Goal: Information Seeking & Learning: Learn about a topic

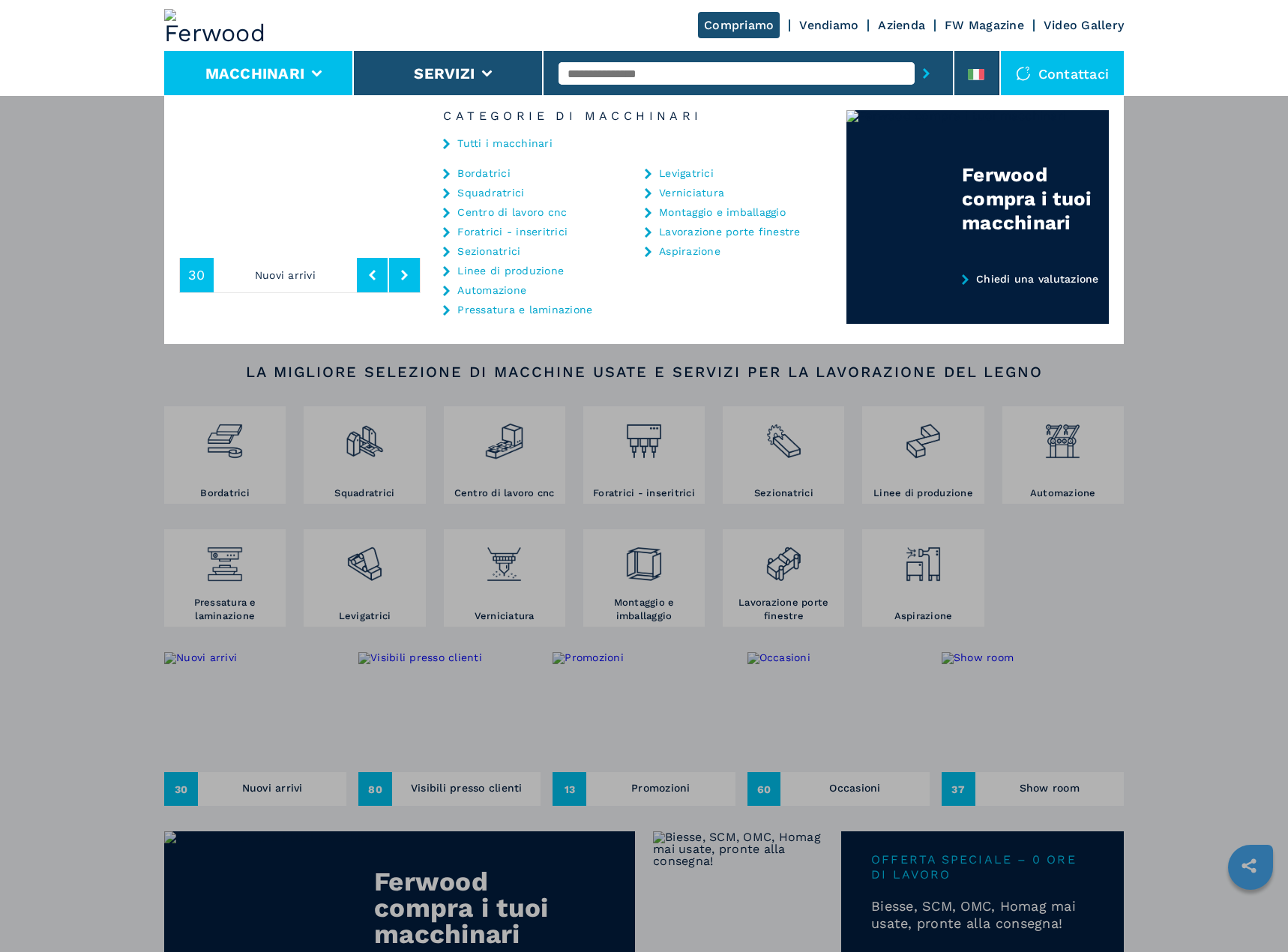
click at [76, 261] on div "Macchinari Bordatrici Squadratrici Centro di lavoro cnc Foratrici - inseritrici…" at bounding box center [644, 571] width 1288 height 952
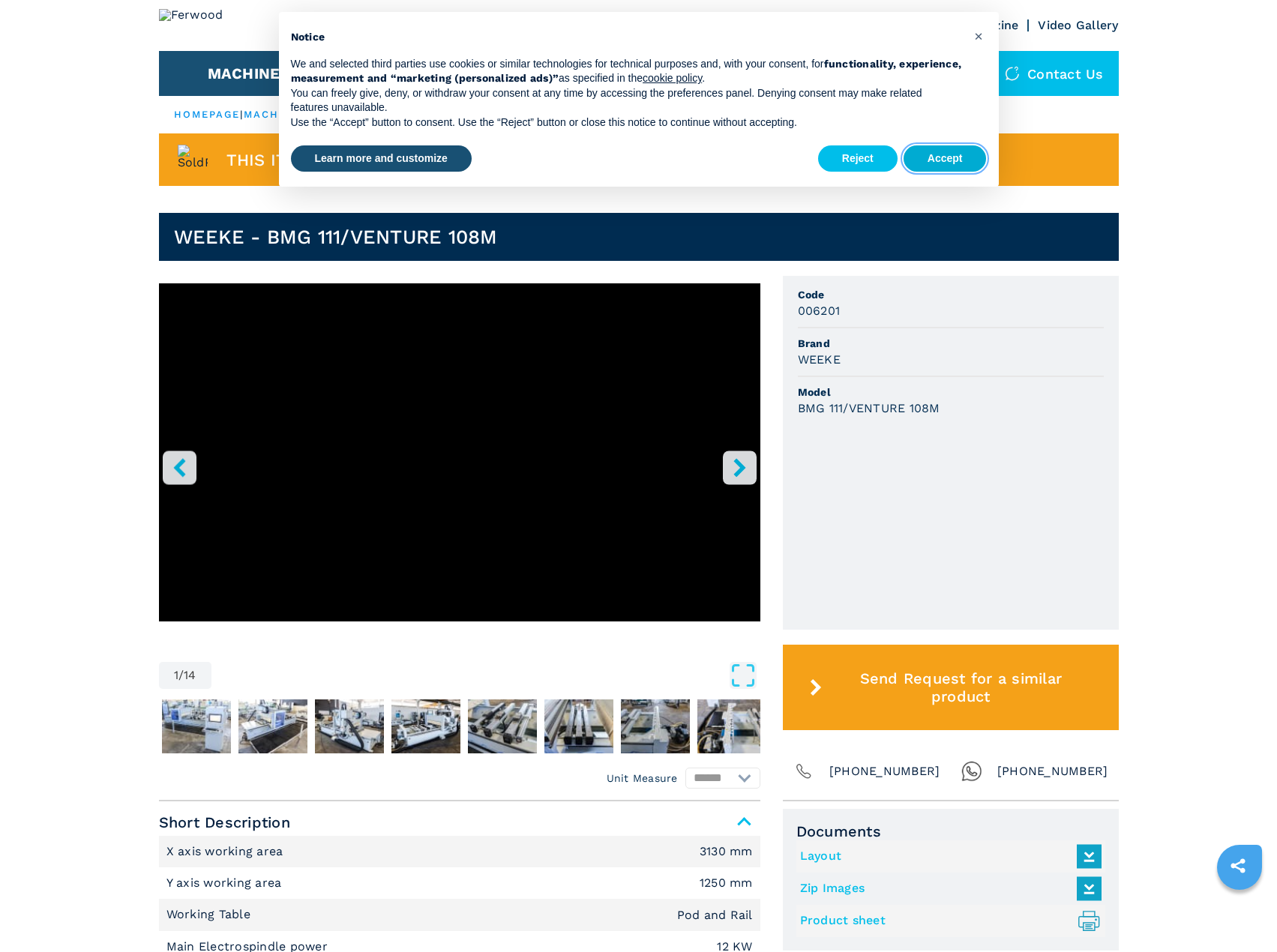
click at [958, 161] on button "Accept" at bounding box center [945, 158] width 83 height 27
